Goal: Task Accomplishment & Management: Use online tool/utility

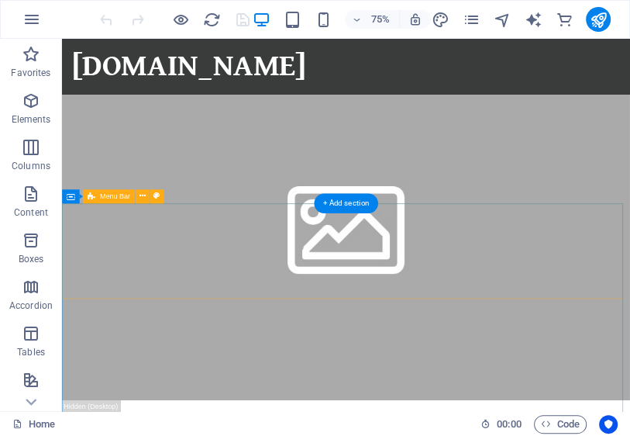
scroll to position [869, 0]
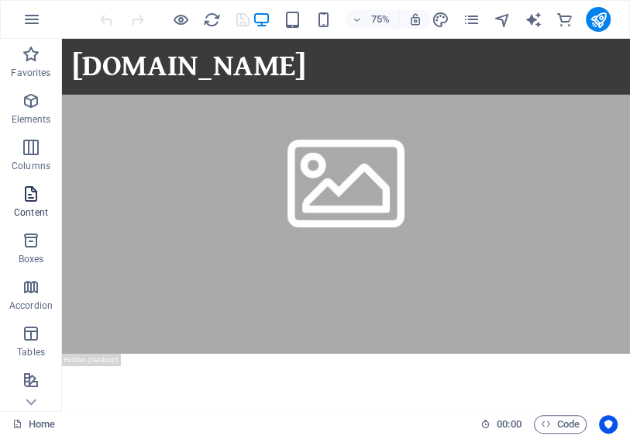
click at [32, 192] on icon "button" at bounding box center [31, 194] width 19 height 19
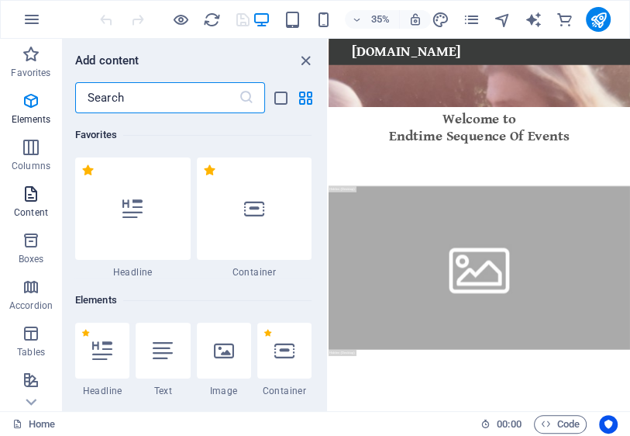
scroll to position [2713, 0]
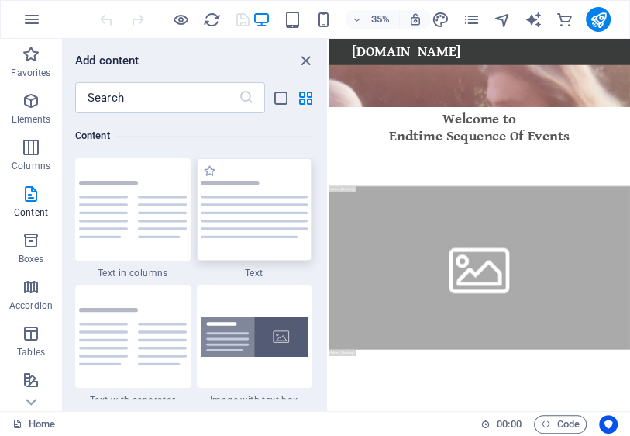
click at [217, 207] on img at bounding box center [255, 209] width 108 height 57
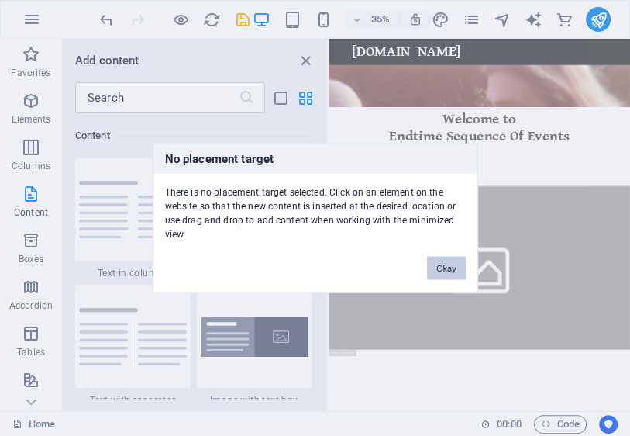
click at [440, 264] on button "Okay" at bounding box center [446, 268] width 39 height 23
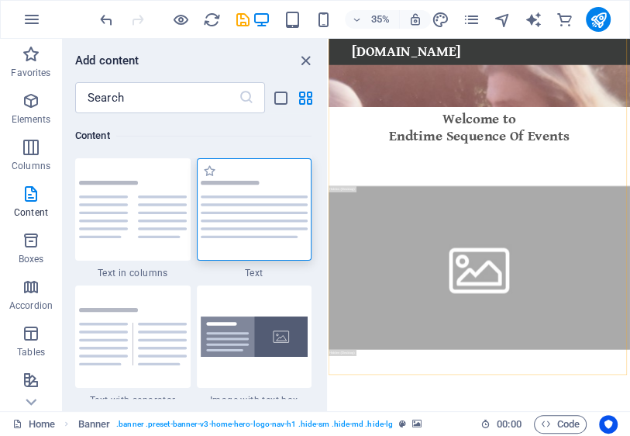
drag, startPoint x: 272, startPoint y: 231, endPoint x: 263, endPoint y: 251, distance: 22.2
click at [272, 230] on img at bounding box center [255, 209] width 108 height 57
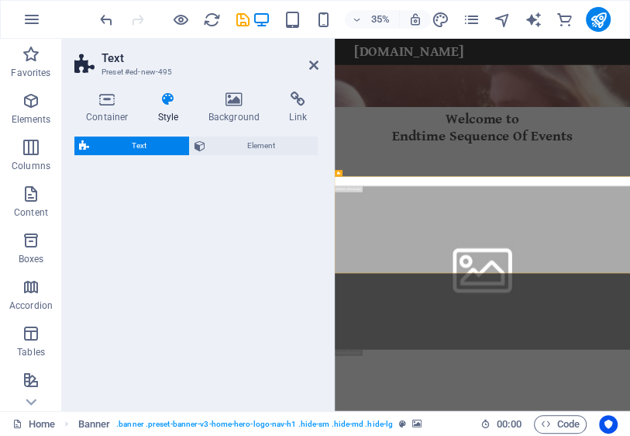
select select "preset-text-v2-default"
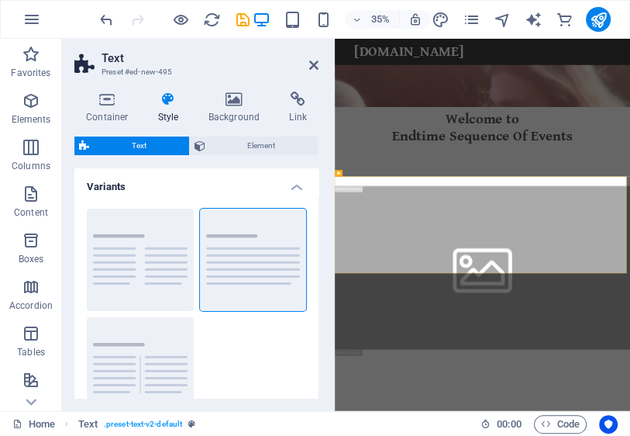
scroll to position [1435, 0]
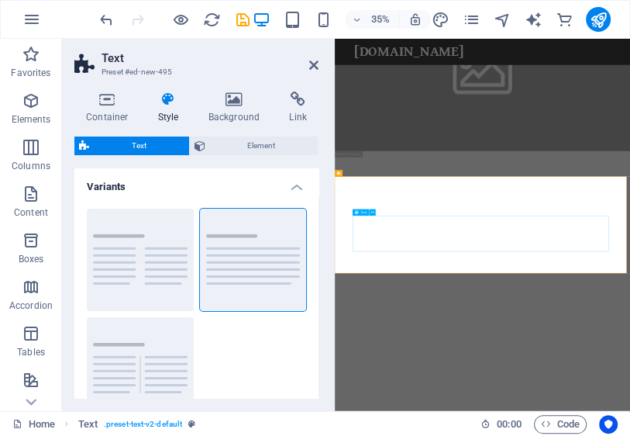
click at [372, 212] on icon at bounding box center [372, 211] width 3 height 5
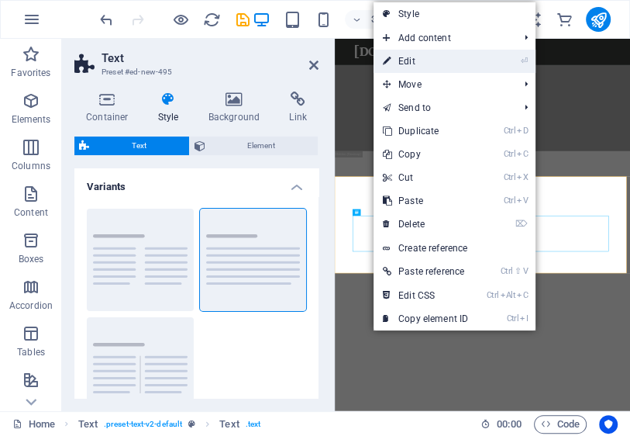
click at [434, 64] on link "⏎ Edit" at bounding box center [426, 61] width 104 height 23
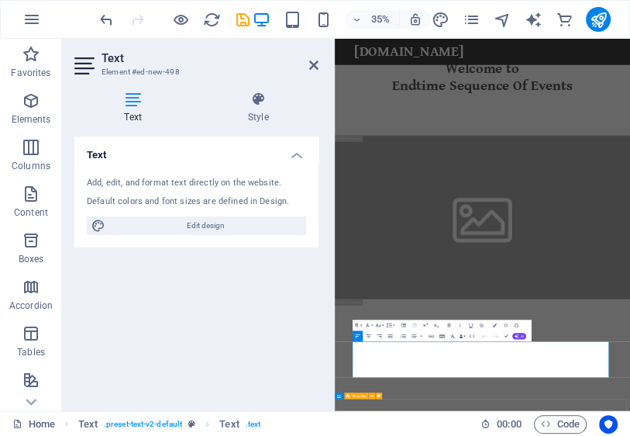
scroll to position [1075, 0]
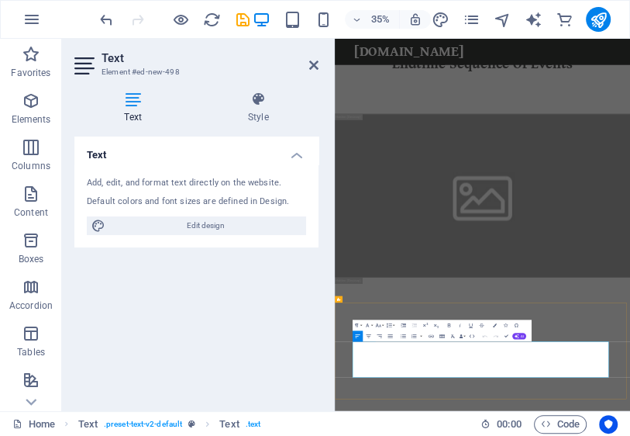
drag, startPoint x: 1049, startPoint y: 990, endPoint x: 409, endPoint y: 925, distance: 643.1
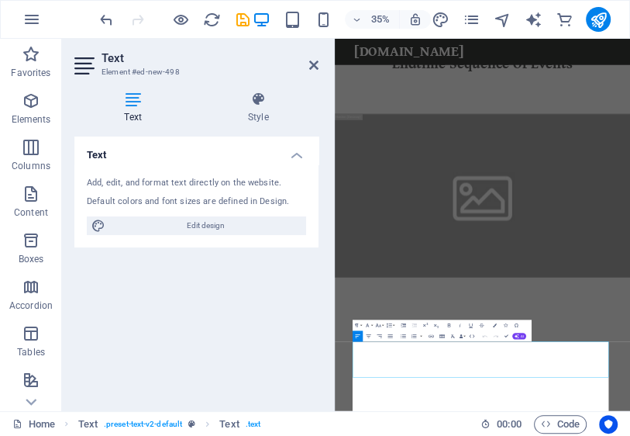
scroll to position [20526, 2]
drag, startPoint x: 313, startPoint y: 67, endPoint x: 323, endPoint y: 240, distance: 172.4
click at [313, 67] on icon at bounding box center [313, 65] width 9 height 12
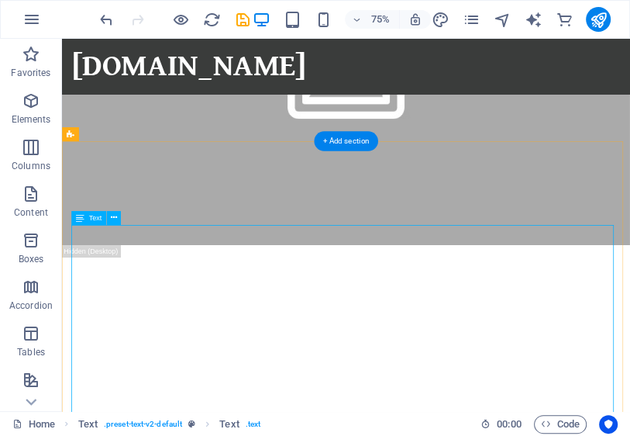
scroll to position [951, 0]
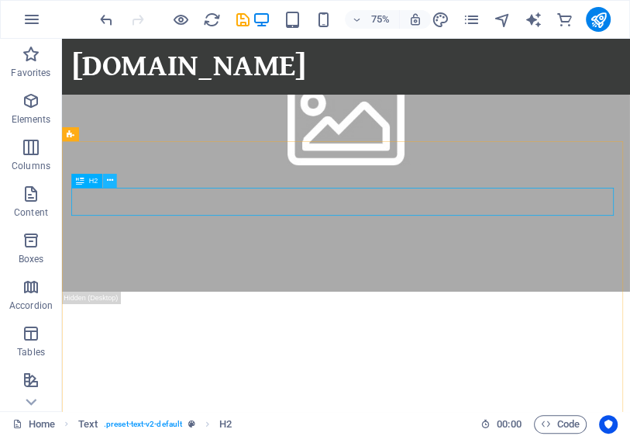
click at [110, 181] on icon at bounding box center [110, 180] width 6 height 12
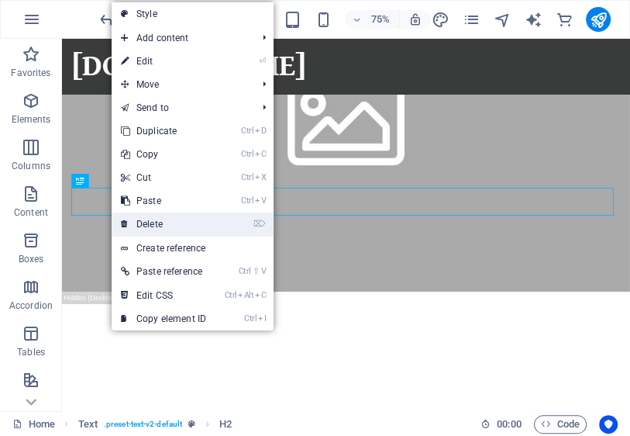
drag, startPoint x: 144, startPoint y: 247, endPoint x: 171, endPoint y: 224, distance: 35.2
click at [171, 224] on link "⌦ Delete" at bounding box center [164, 223] width 104 height 23
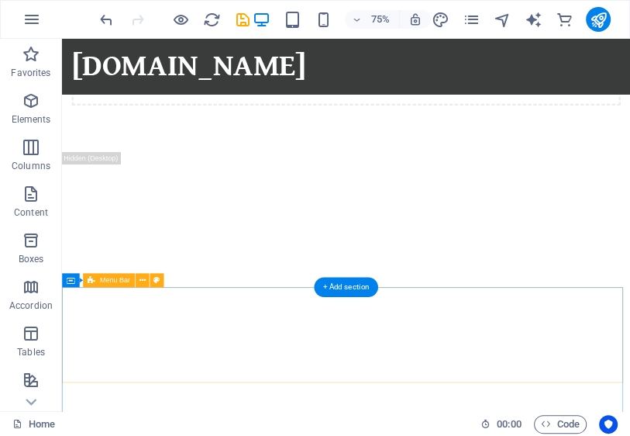
scroll to position [1261, 0]
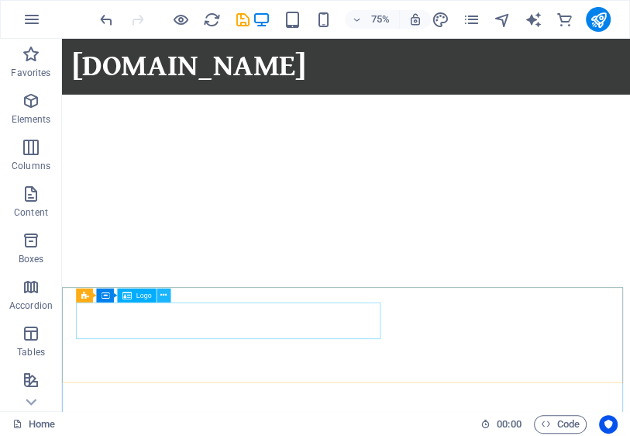
click at [162, 295] on icon at bounding box center [164, 295] width 6 height 12
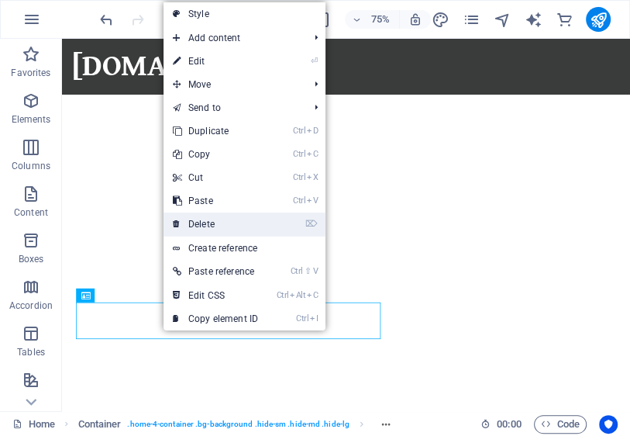
click at [219, 223] on link "⌦ Delete" at bounding box center [216, 223] width 104 height 23
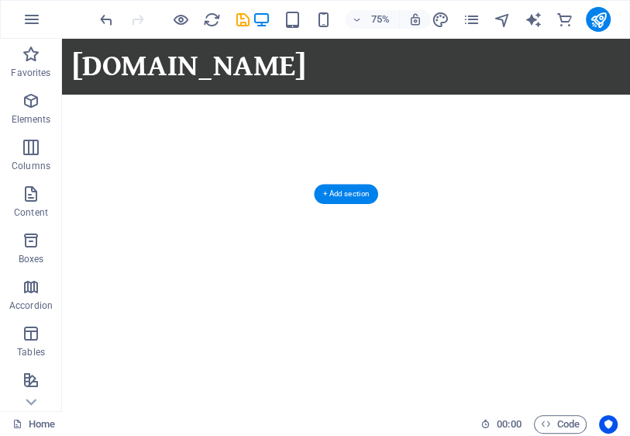
scroll to position [1385, 0]
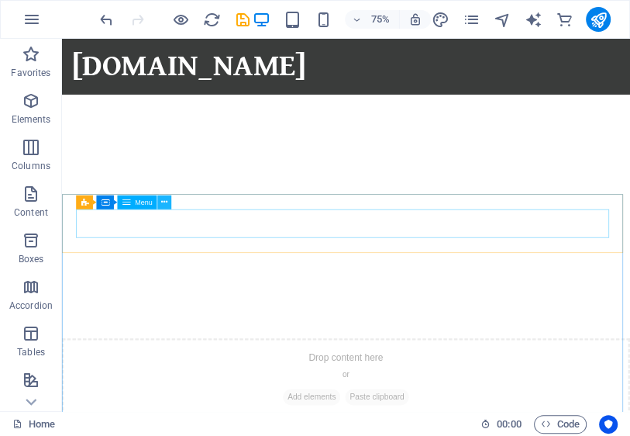
click at [165, 202] on icon at bounding box center [164, 202] width 6 height 12
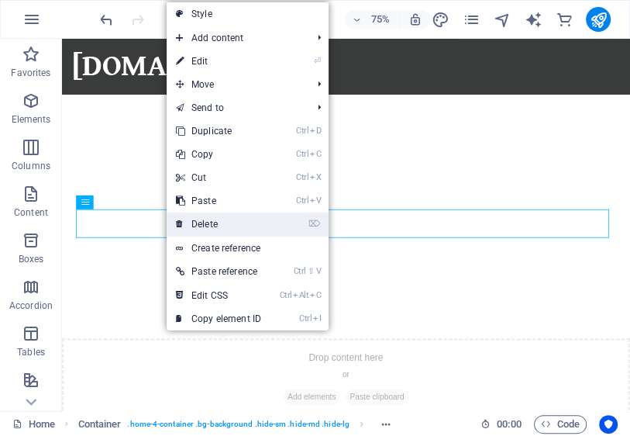
drag, startPoint x: 209, startPoint y: 226, endPoint x: 191, endPoint y: 260, distance: 38.9
click at [209, 226] on link "⌦ Delete" at bounding box center [219, 223] width 104 height 23
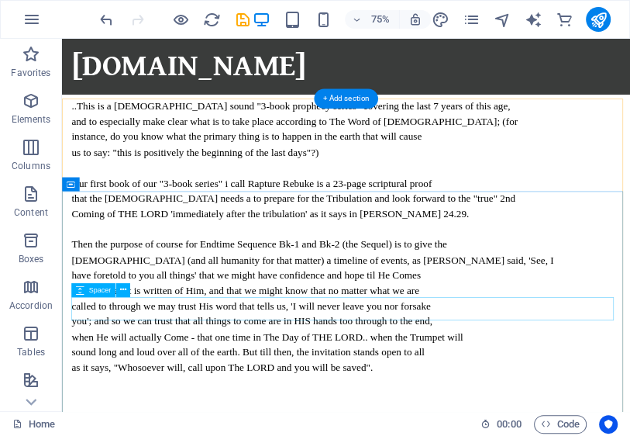
scroll to position [2032, 0]
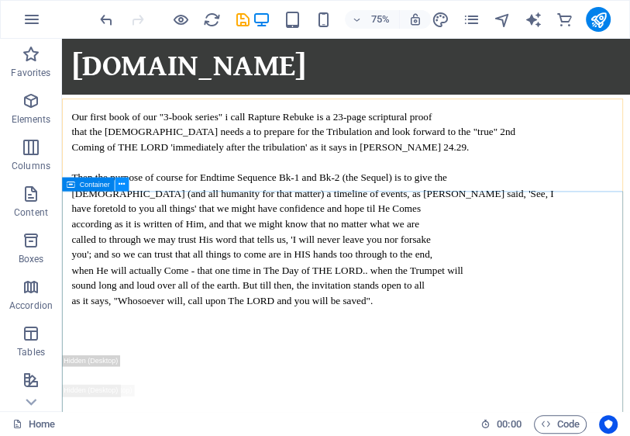
click at [123, 185] on icon at bounding box center [122, 184] width 6 height 12
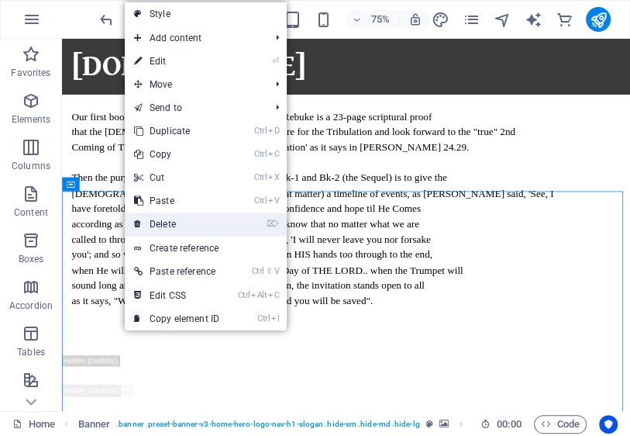
click at [158, 218] on link "⌦ Delete" at bounding box center [177, 223] width 104 height 23
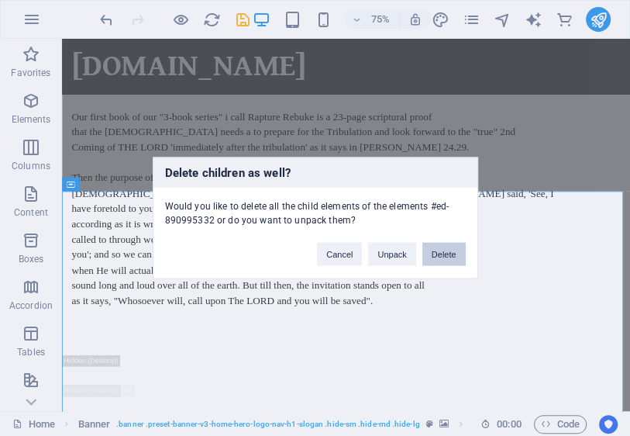
click at [438, 253] on button "Delete" at bounding box center [444, 254] width 43 height 23
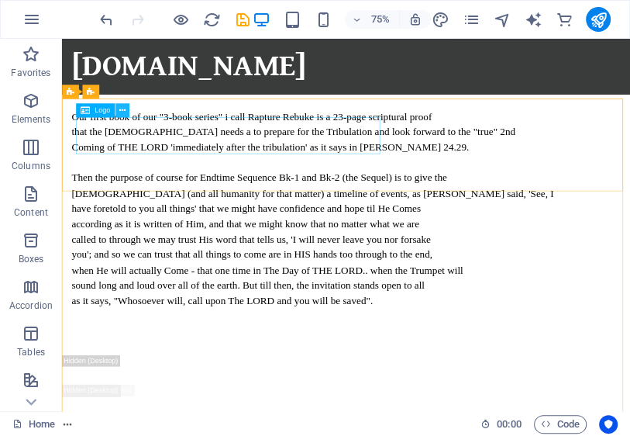
click at [124, 110] on icon at bounding box center [122, 110] width 6 height 12
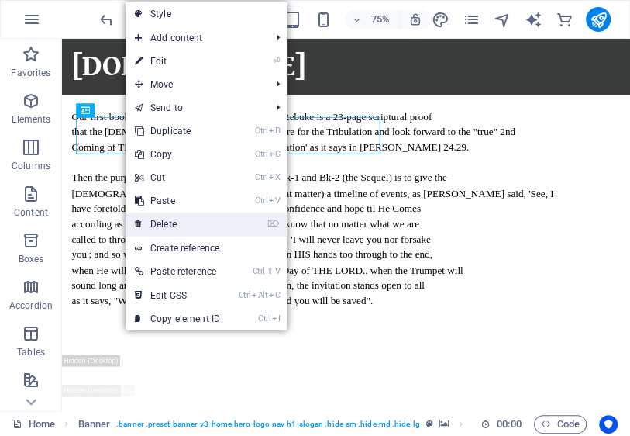
click at [179, 218] on link "⌦ Delete" at bounding box center [178, 223] width 104 height 23
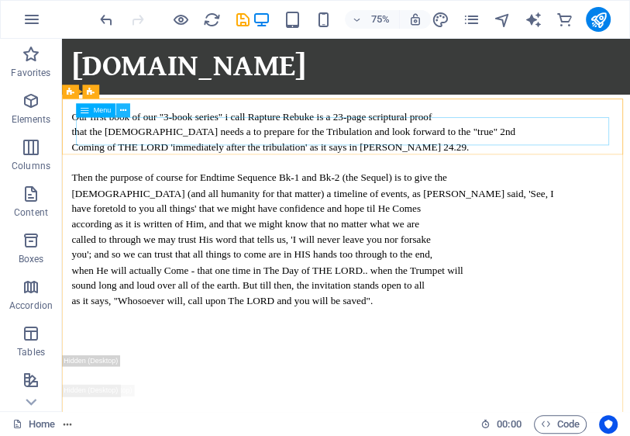
click at [124, 112] on icon at bounding box center [123, 110] width 6 height 12
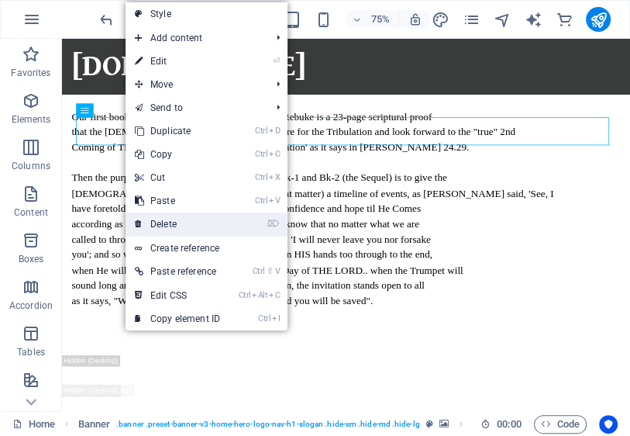
click at [178, 223] on link "⌦ Delete" at bounding box center [178, 223] width 104 height 23
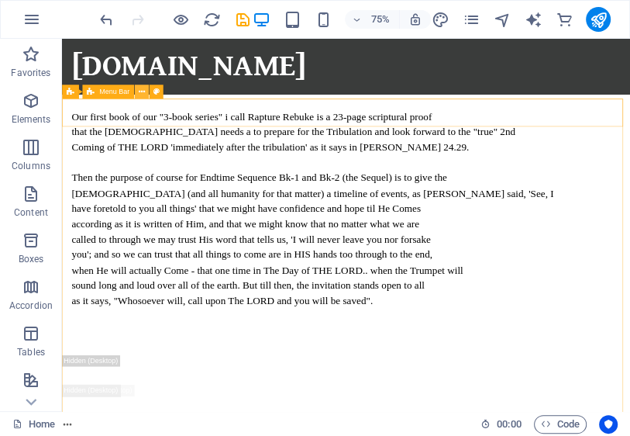
click at [142, 92] on icon at bounding box center [142, 91] width 6 height 12
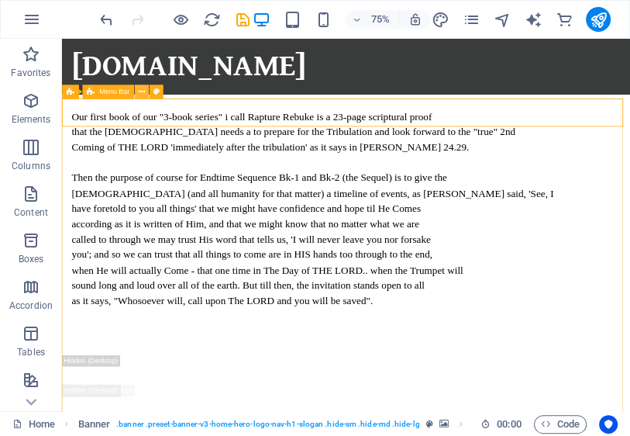
click at [142, 90] on icon at bounding box center [142, 91] width 6 height 12
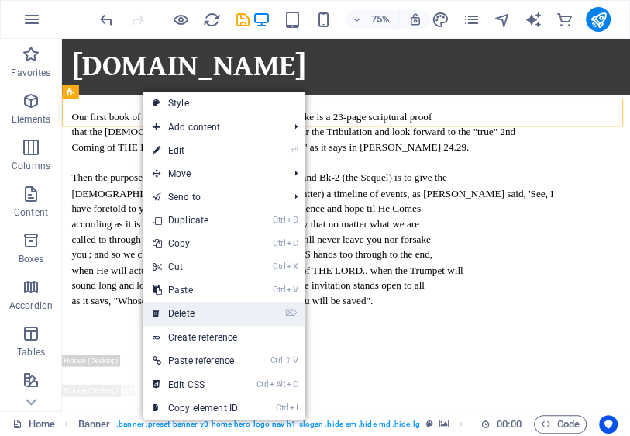
click at [207, 309] on link "⌦ Delete" at bounding box center [195, 313] width 104 height 23
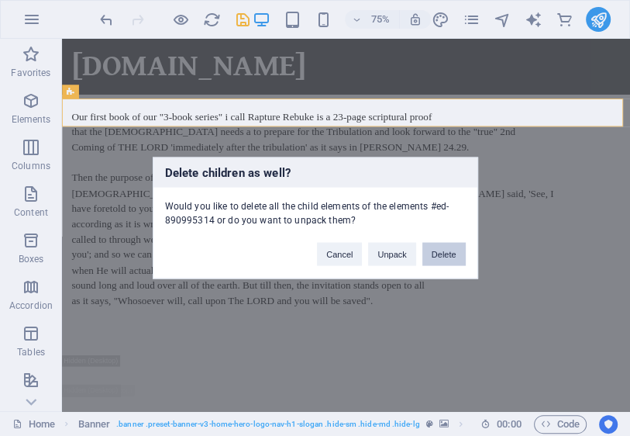
click at [437, 254] on button "Delete" at bounding box center [444, 254] width 43 height 23
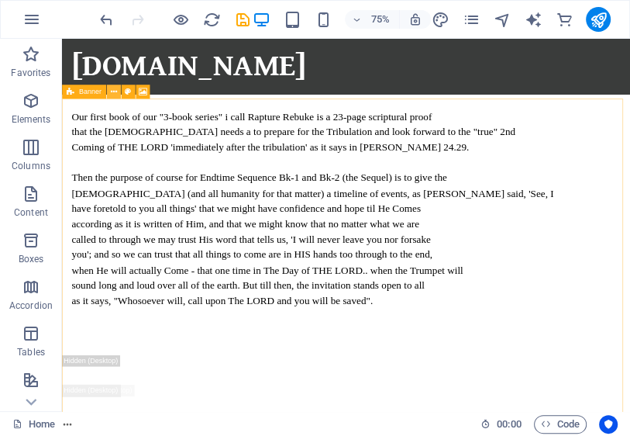
click at [116, 89] on icon at bounding box center [113, 91] width 6 height 12
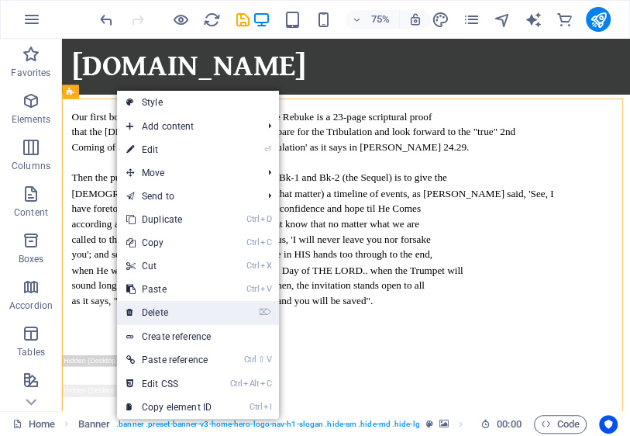
click at [191, 317] on link "⌦ Delete" at bounding box center [169, 312] width 104 height 23
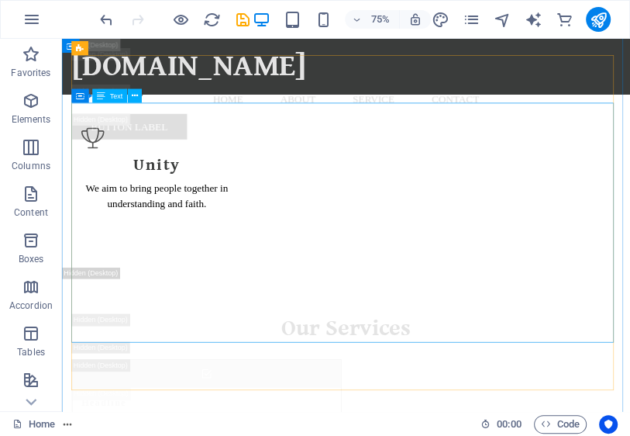
scroll to position [10315, 0]
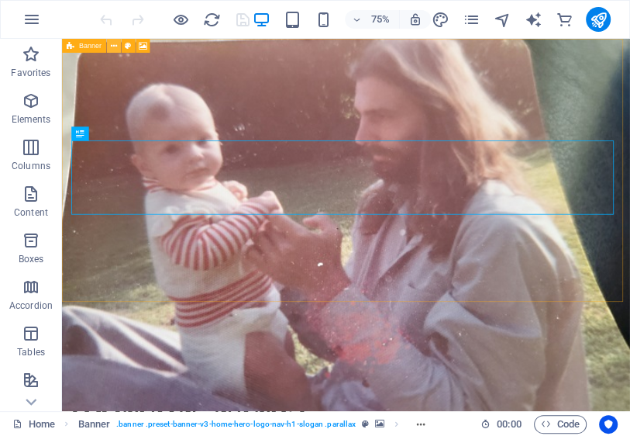
click at [117, 46] on button at bounding box center [114, 46] width 14 height 14
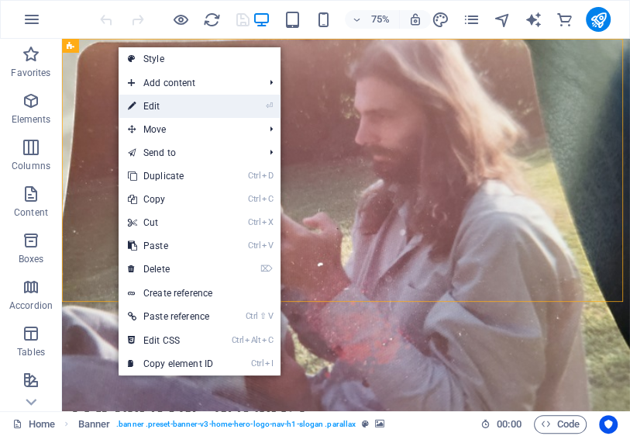
click at [185, 108] on link "⏎ Edit" at bounding box center [171, 106] width 104 height 23
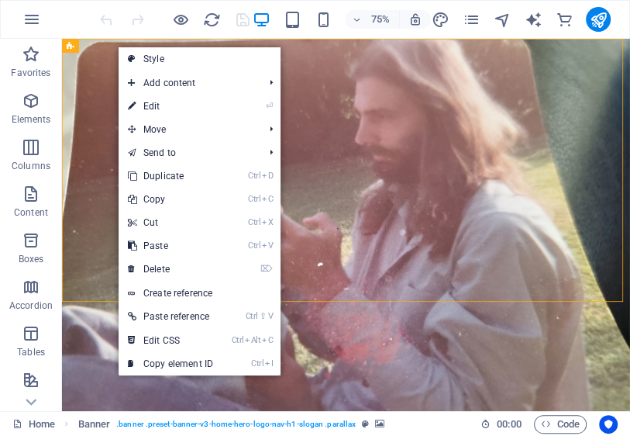
select select "vh"
select select "header"
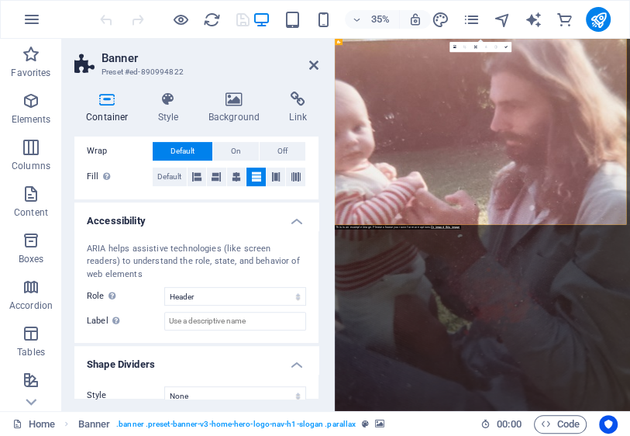
scroll to position [363, 0]
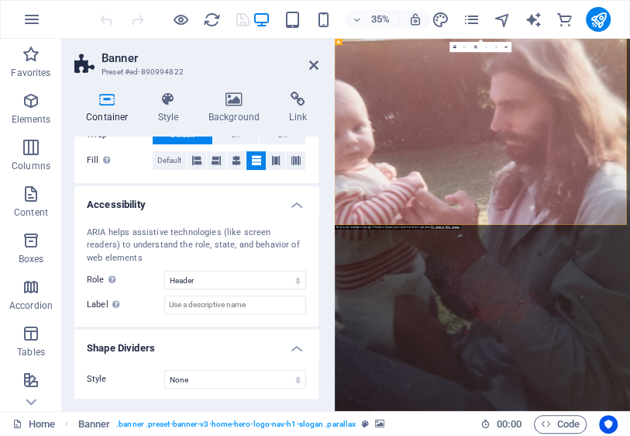
click at [296, 347] on h4 "Shape Dividers" at bounding box center [196, 344] width 244 height 28
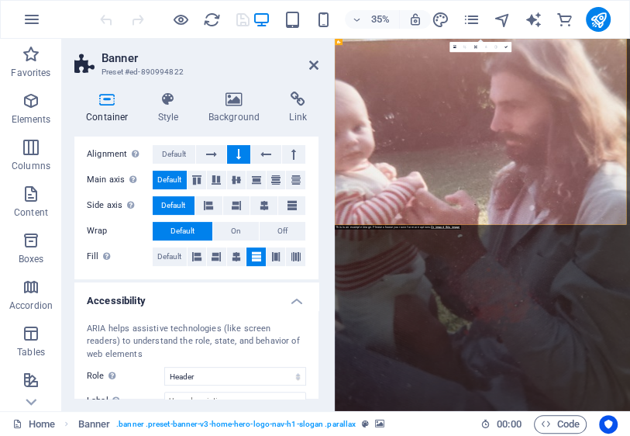
scroll to position [205, 0]
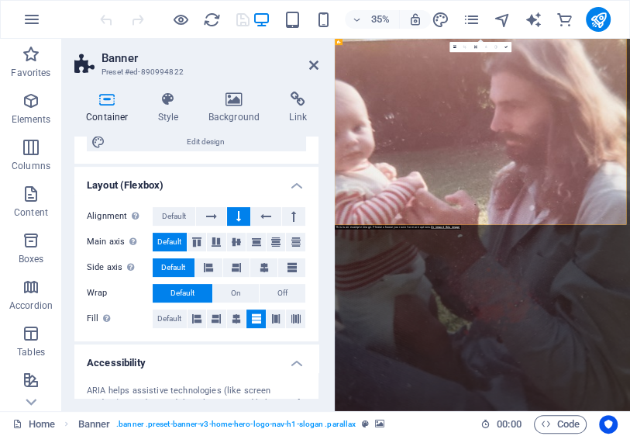
drag, startPoint x: 295, startPoint y: 360, endPoint x: 290, endPoint y: 388, distance: 28.4
click at [295, 360] on h4 "Accessibility" at bounding box center [196, 358] width 244 height 28
drag, startPoint x: 292, startPoint y: 193, endPoint x: 257, endPoint y: 202, distance: 35.9
click at [301, 188] on h4 "Layout (Flexbox)" at bounding box center [196, 181] width 244 height 28
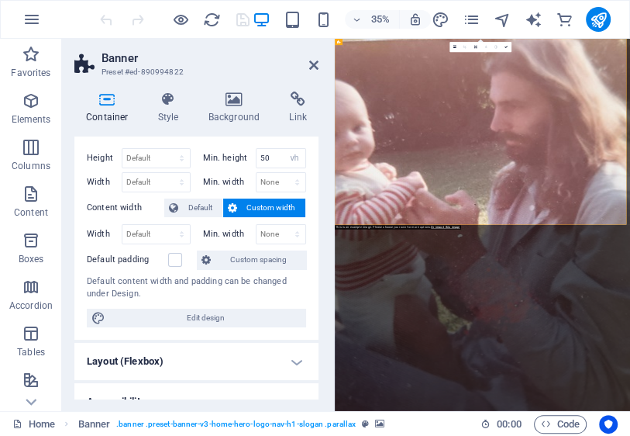
scroll to position [0, 0]
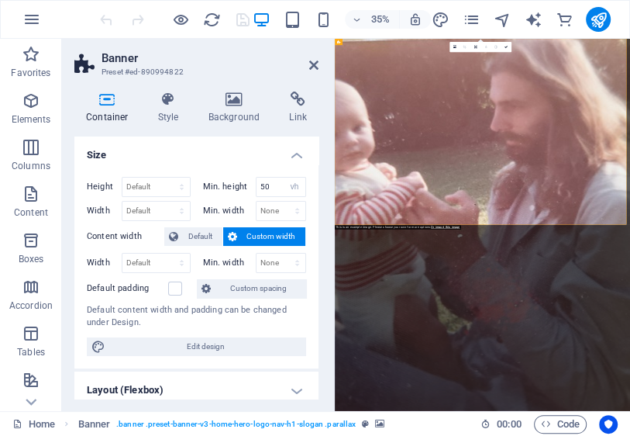
click at [259, 233] on span "Custom width" at bounding box center [272, 236] width 60 height 19
click at [197, 237] on span "Default" at bounding box center [200, 236] width 35 height 19
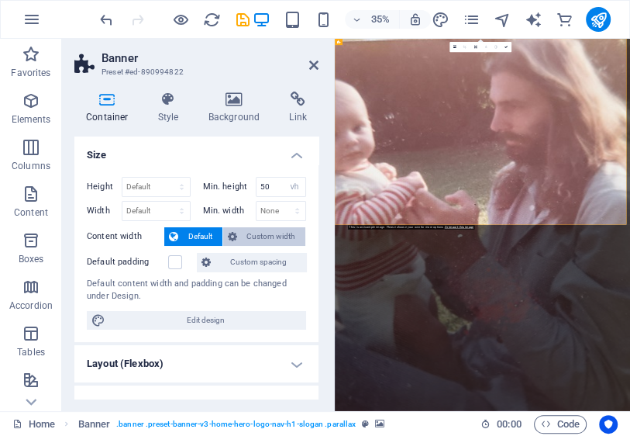
click at [259, 233] on span "Custom width" at bounding box center [272, 236] width 60 height 19
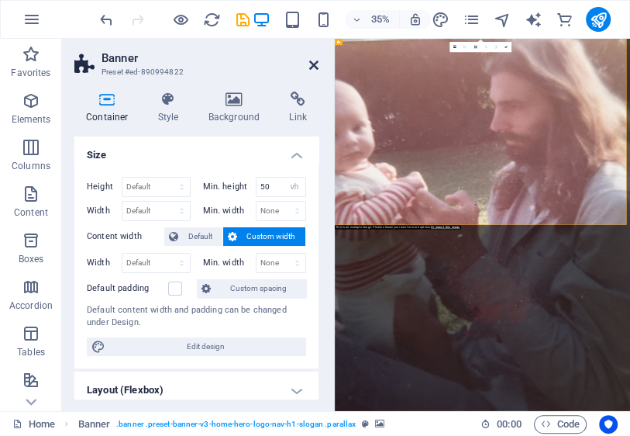
click at [314, 66] on icon at bounding box center [313, 65] width 9 height 12
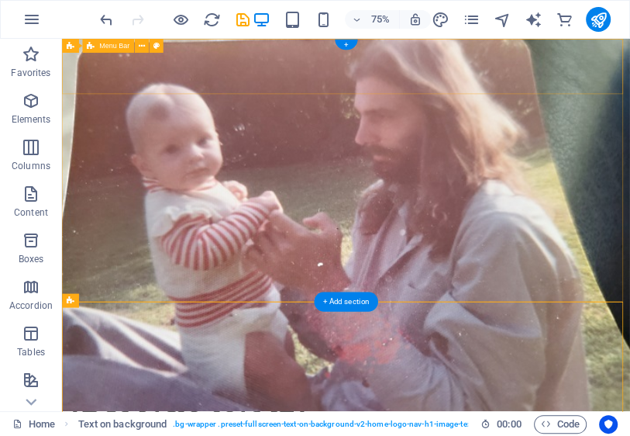
drag, startPoint x: 653, startPoint y: 415, endPoint x: 392, endPoint y: 43, distance: 454.2
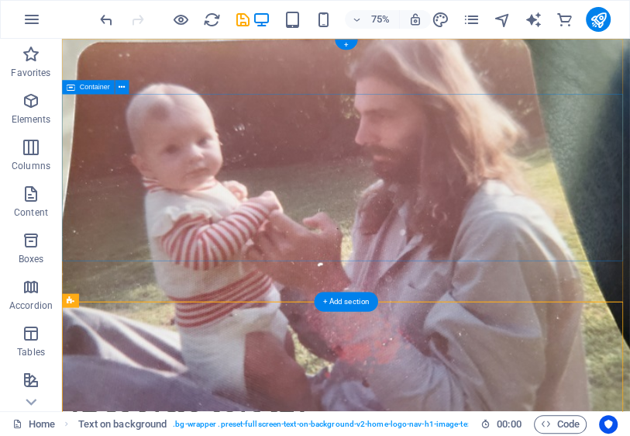
drag, startPoint x: 122, startPoint y: 406, endPoint x: 336, endPoint y: 157, distance: 327.7
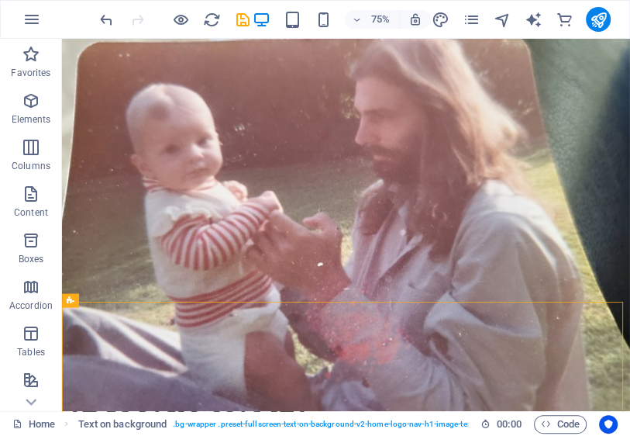
drag, startPoint x: 796, startPoint y: 401, endPoint x: 676, endPoint y: 21, distance: 398.5
